Goal: Check status

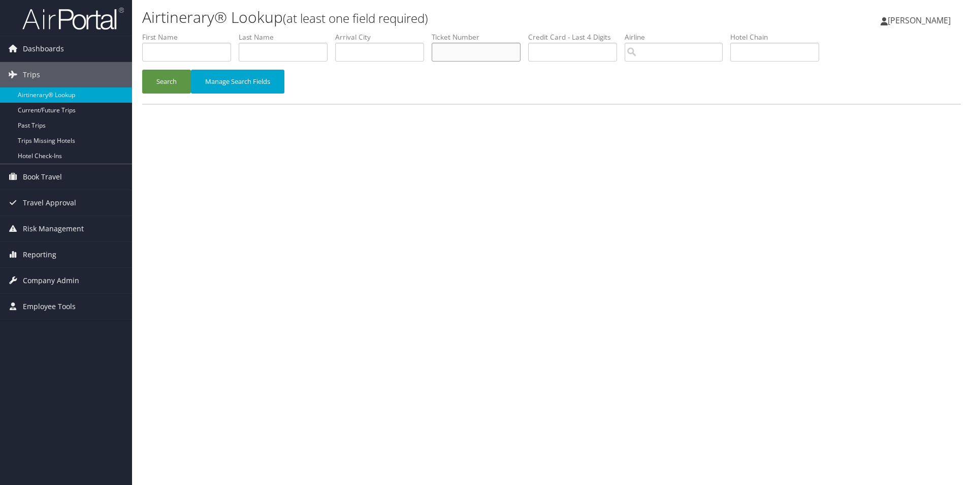
click at [492, 57] on input "text" at bounding box center [476, 52] width 89 height 19
type input "0167324707596"
click at [142, 70] on button "Search" at bounding box center [166, 82] width 49 height 24
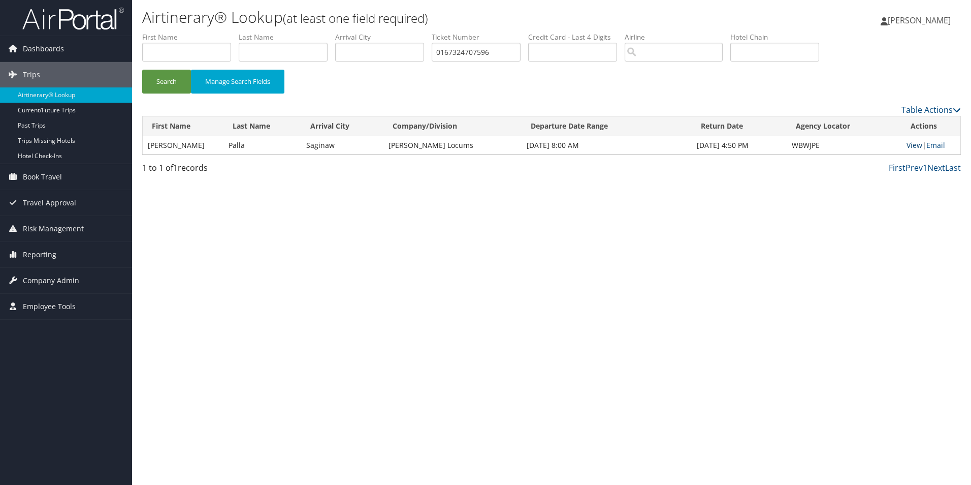
click at [917, 148] on link "View" at bounding box center [915, 145] width 16 height 10
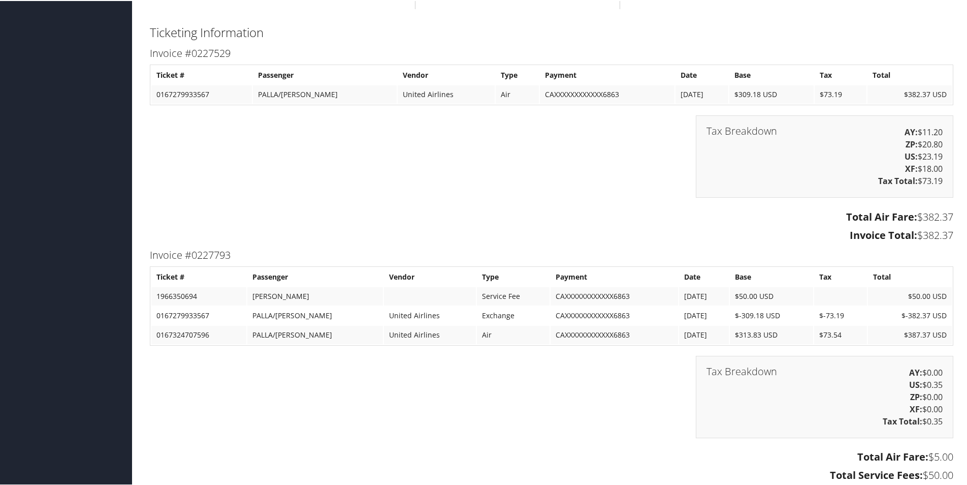
scroll to position [1727, 0]
